Goal: Find specific page/section: Find specific page/section

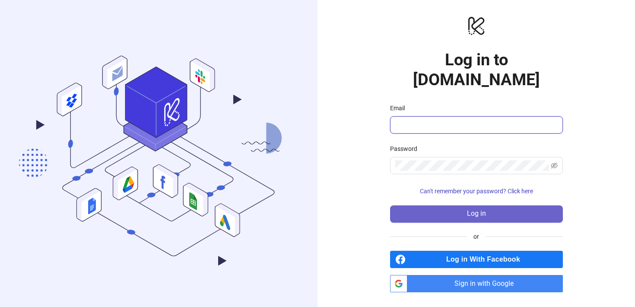
type input "**********"
click at [445, 207] on button "Log in" at bounding box center [476, 213] width 173 height 17
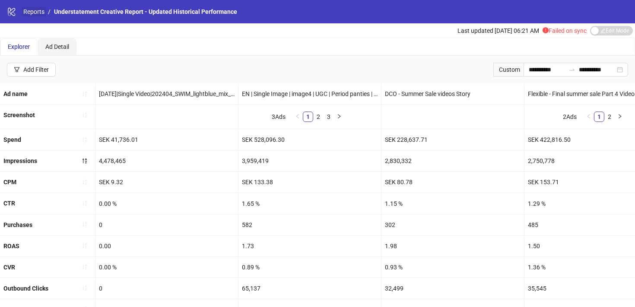
click at [39, 13] on link "Reports" at bounding box center [34, 12] width 25 height 10
